Goal: Information Seeking & Learning: Find specific fact

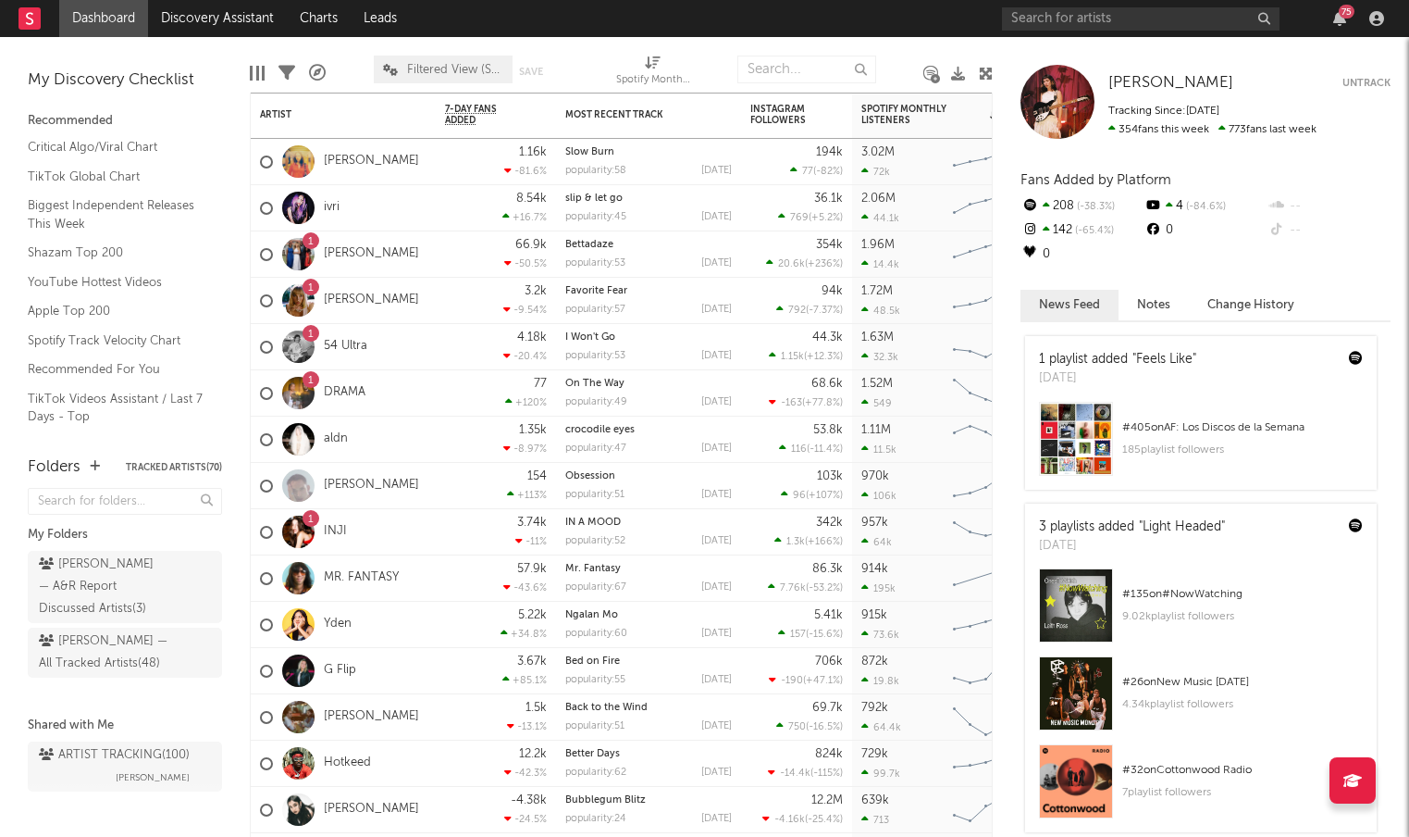
click at [988, 68] on icon at bounding box center [986, 74] width 14 height 14
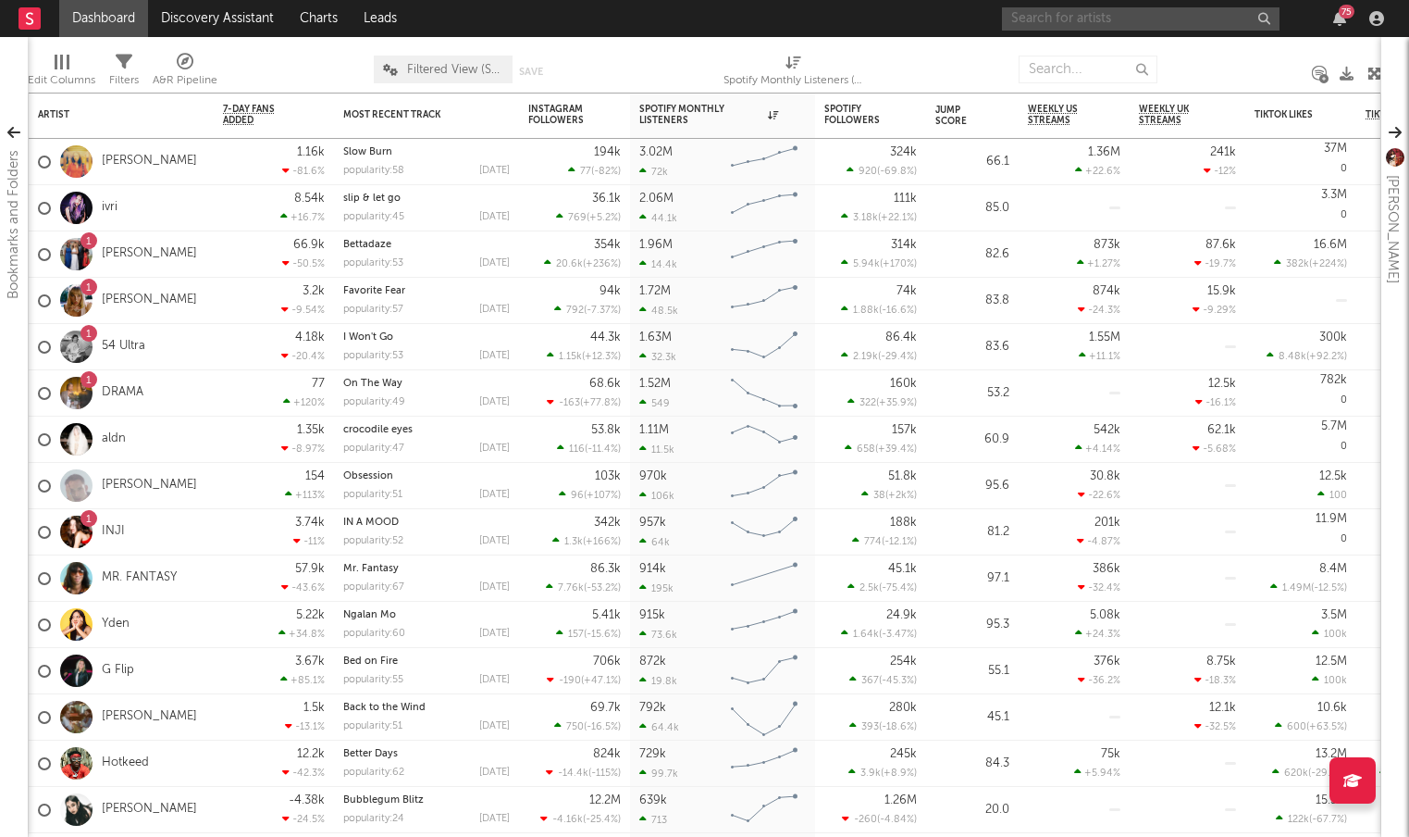
click at [1098, 13] on input "text" at bounding box center [1141, 18] width 278 height 23
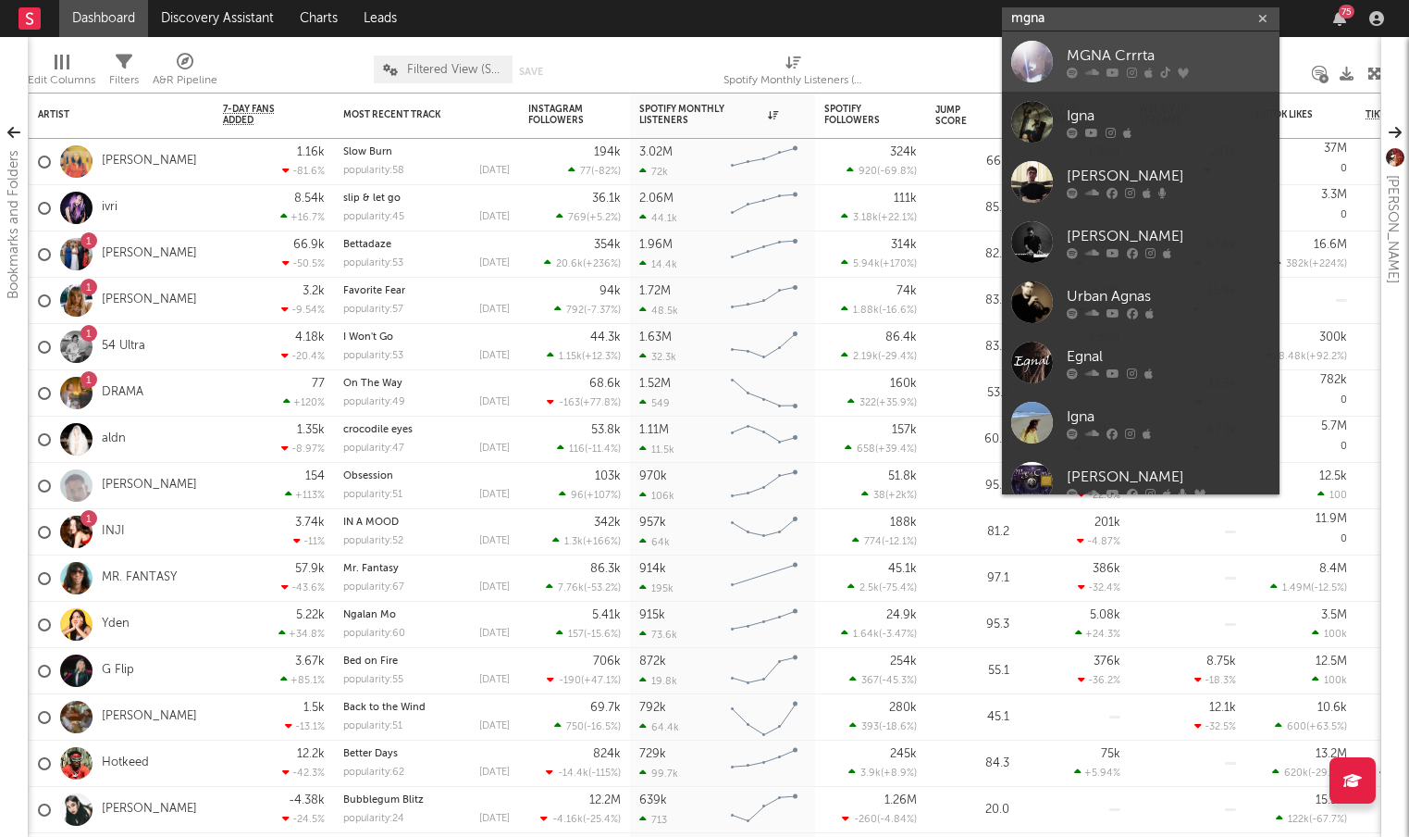
type input "mgna"
click at [1095, 57] on div "MGNA Crrrta" at bounding box center [1169, 55] width 204 height 22
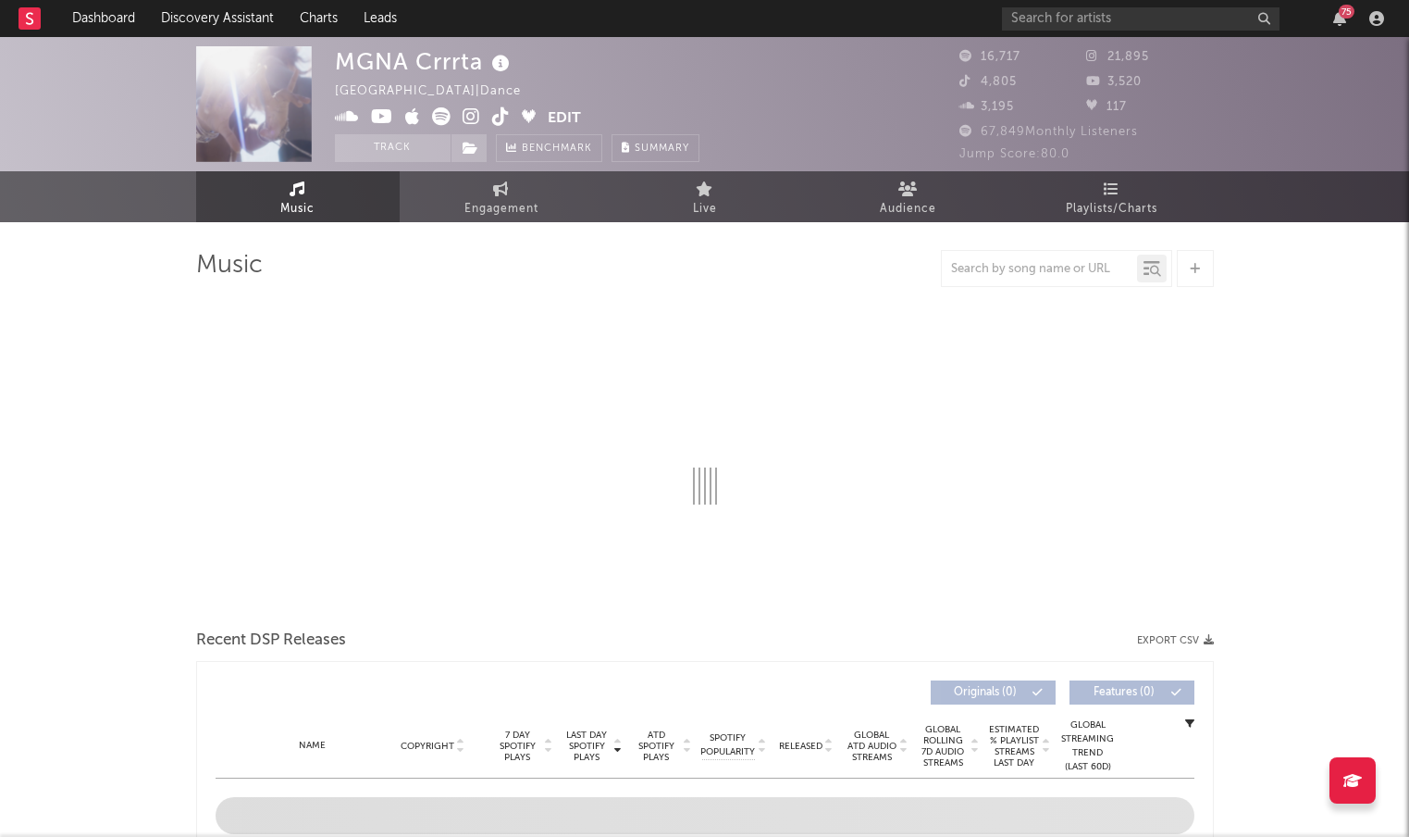
select select "6m"
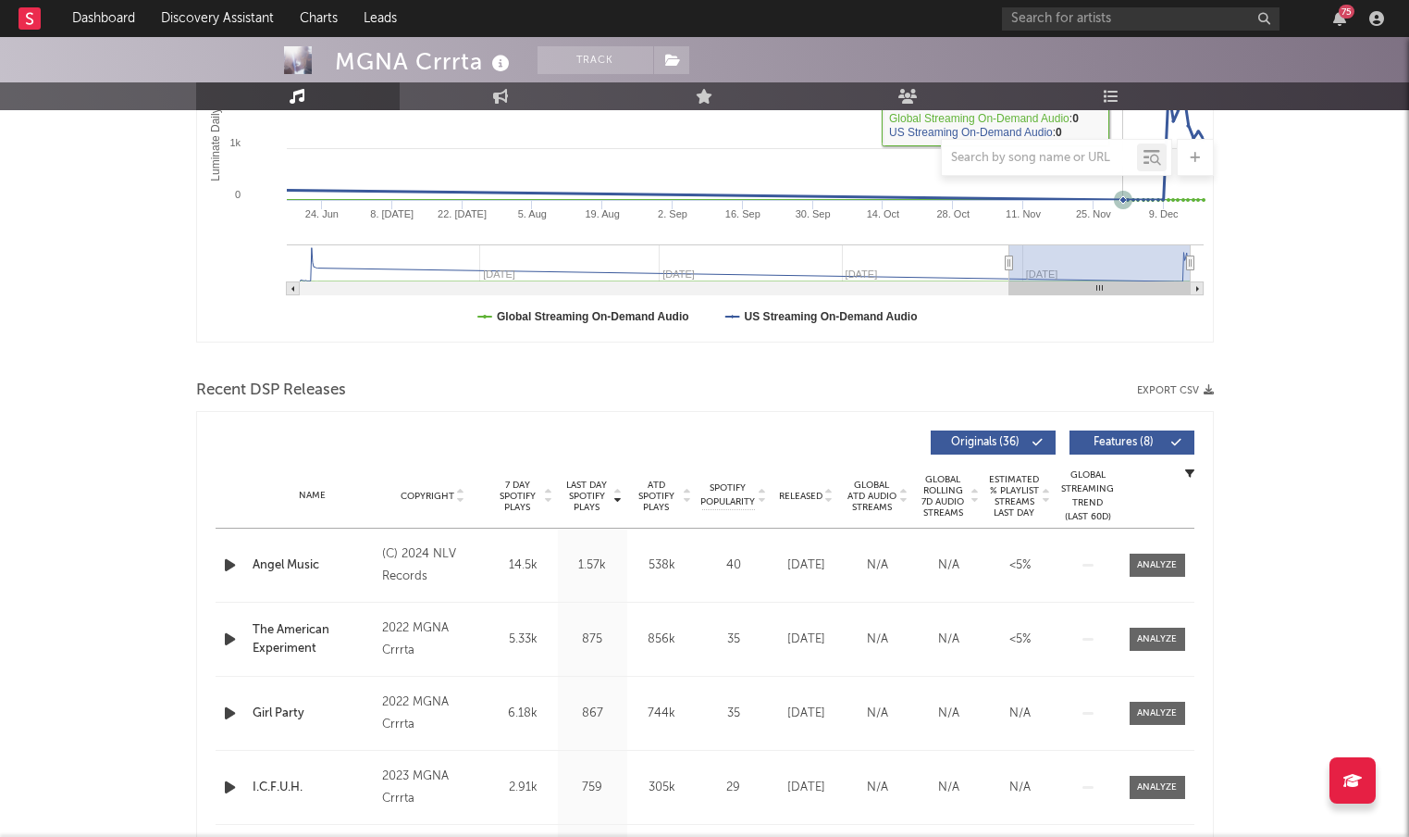
scroll to position [397, 0]
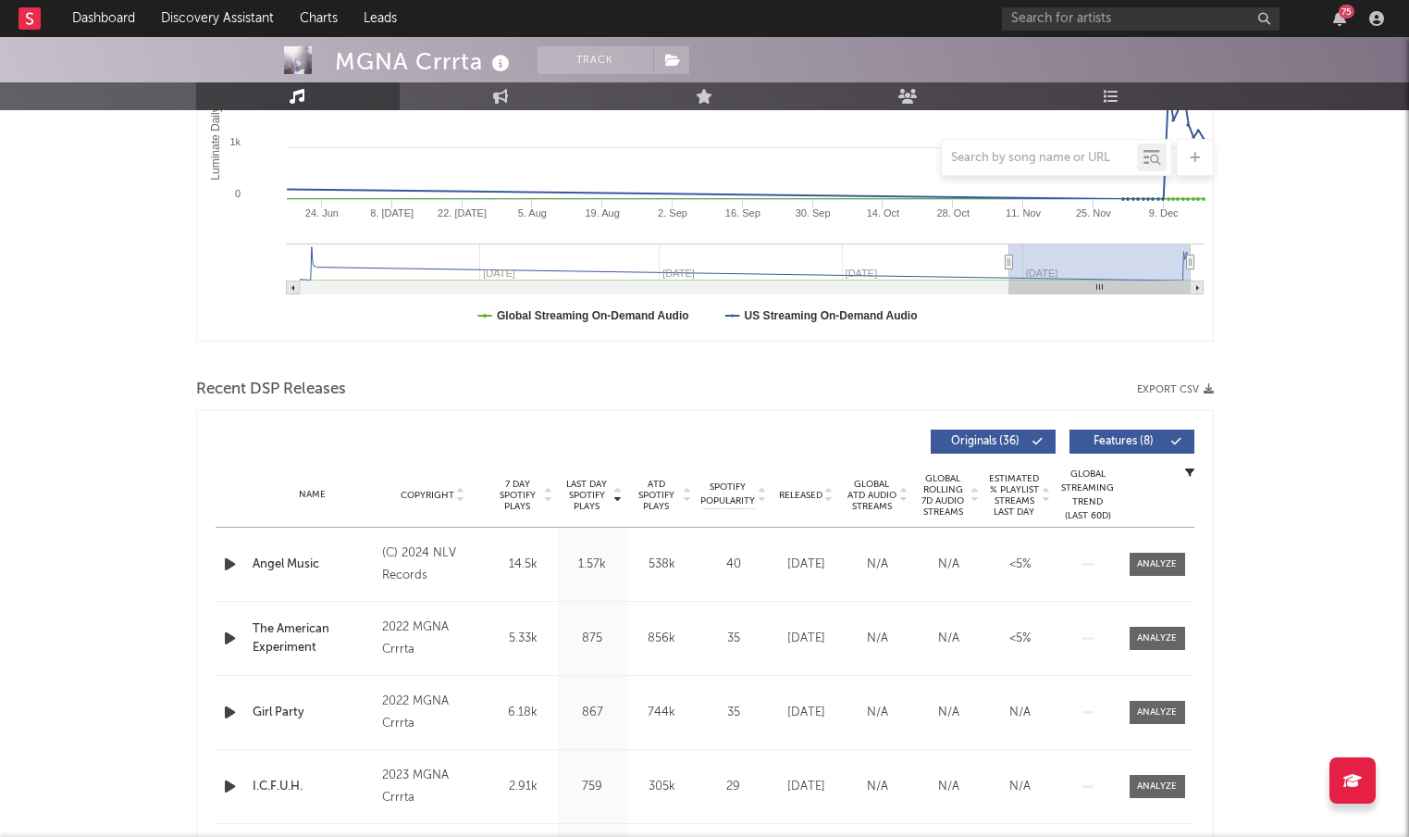
click at [810, 490] on span "Released" at bounding box center [800, 495] width 43 height 11
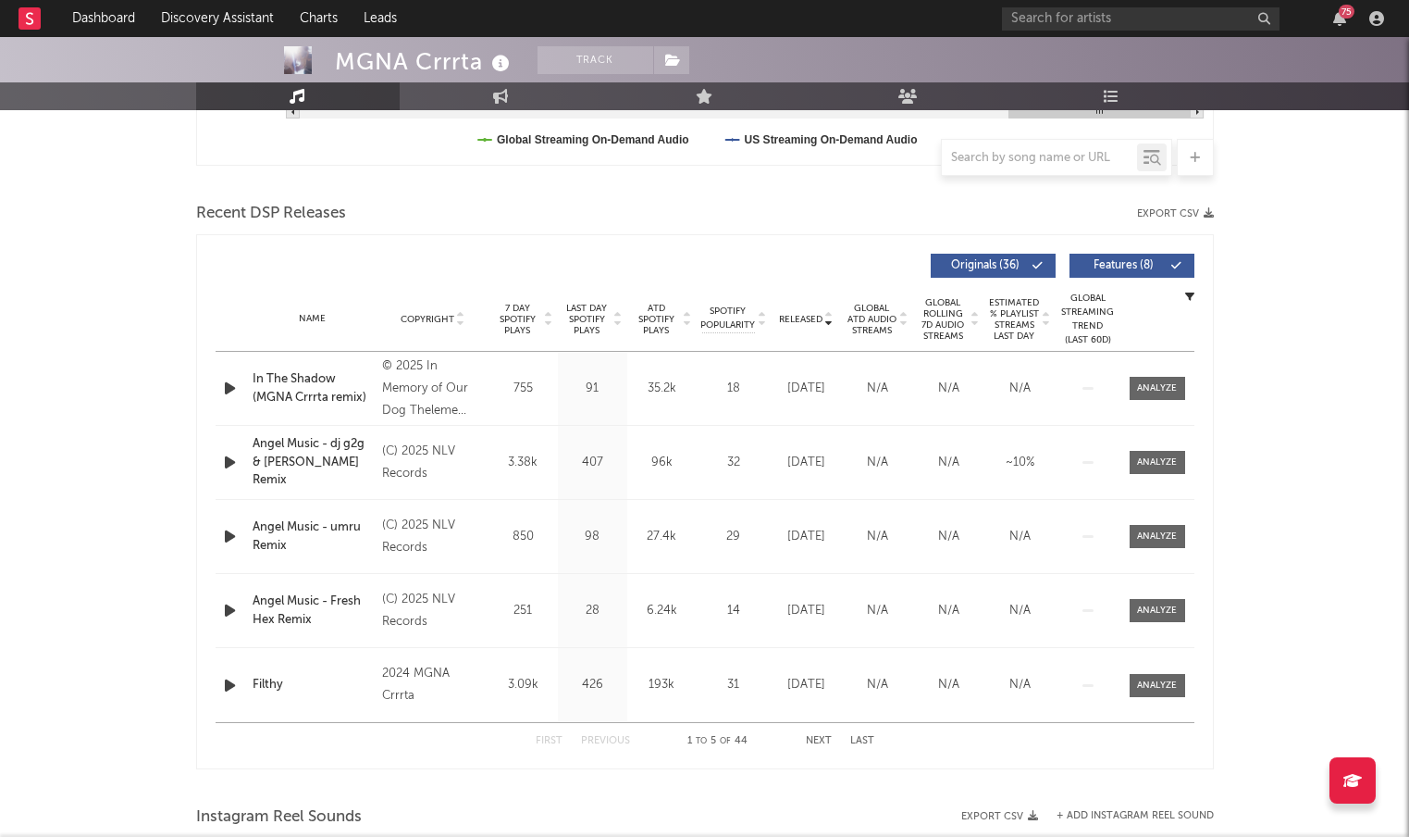
scroll to position [576, 0]
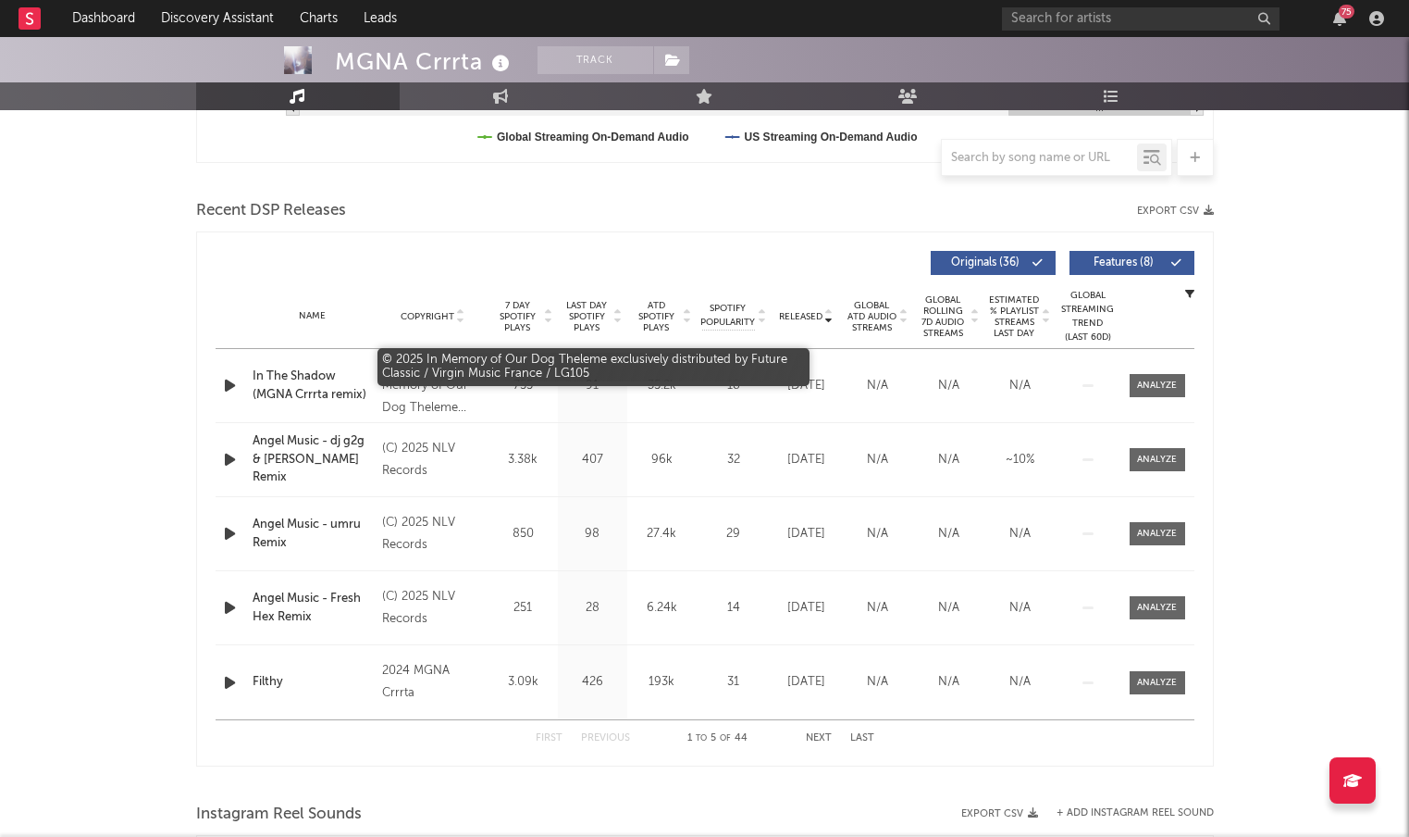
click at [419, 394] on div "© 2025 In Memory of Our Dog Theleme exclusively distributed by Future Classic /…" at bounding box center [432, 386] width 101 height 67
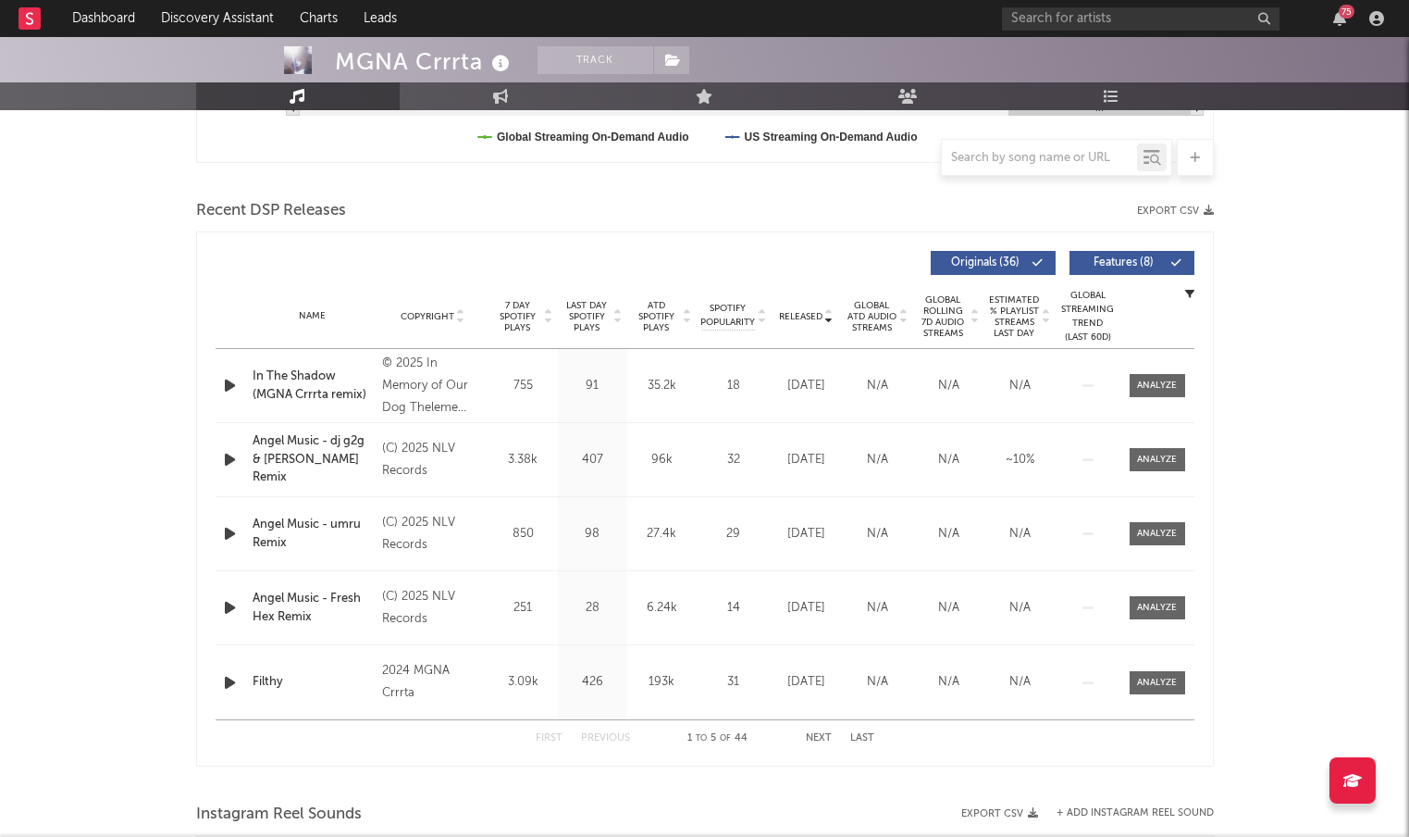
click at [412, 443] on div "(C) 2025 NLV Records" at bounding box center [432, 460] width 101 height 44
drag, startPoint x: 377, startPoint y: 466, endPoint x: 253, endPoint y: 447, distance: 125.5
click at [253, 447] on div "Name Angel Music - dj g2g & [PERSON_NAME] Remix" at bounding box center [313, 459] width 130 height 55
copy div "Angel Music - dj g2g & [PERSON_NAME] Remix"
